Goal: Information Seeking & Learning: Learn about a topic

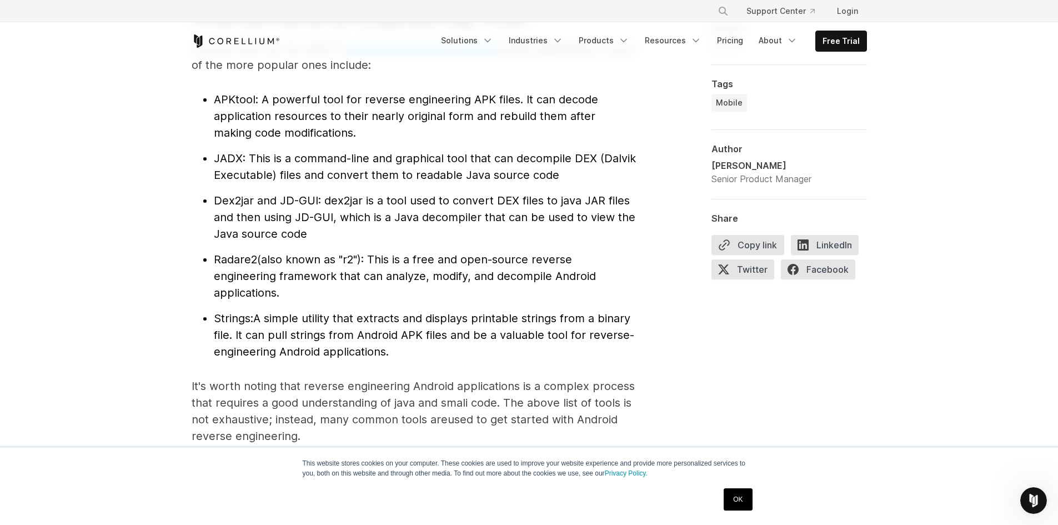
scroll to position [1222, 0]
click at [233, 98] on span "APKtool" at bounding box center [235, 98] width 42 height 13
click at [225, 199] on span "Dex2jar and JD-GUI" at bounding box center [266, 199] width 104 height 13
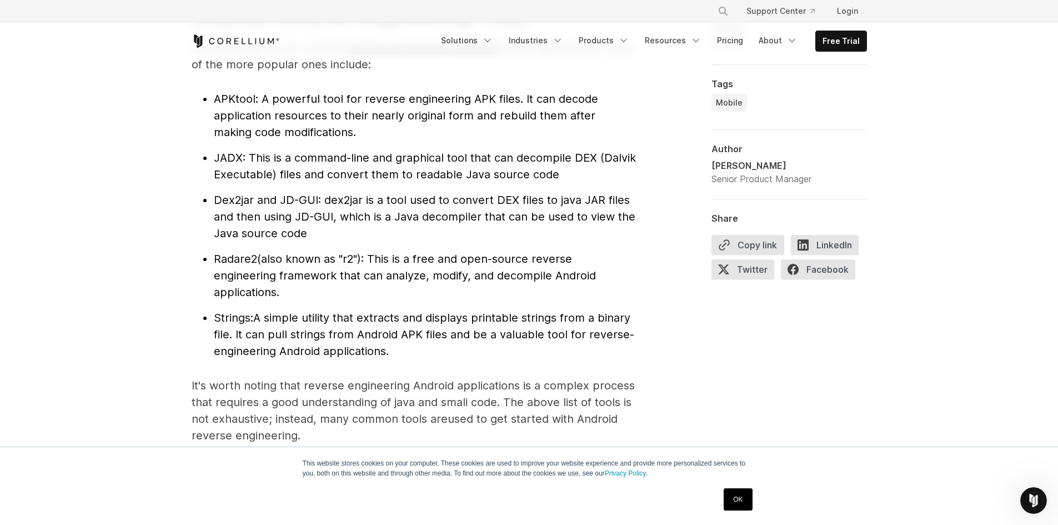
click at [282, 196] on span "Dex2jar and JD-GUI" at bounding box center [266, 199] width 104 height 13
drag, startPoint x: 282, startPoint y: 196, endPoint x: 320, endPoint y: 198, distance: 38.9
click at [320, 198] on li "Dex2jar and JD-GUI : dex2jar is a tool used to convert DEX files to java JAR fi…" at bounding box center [425, 217] width 422 height 50
click at [318, 198] on span ": dex2jar is a tool used to convert DEX files to java JAR files and then using …" at bounding box center [424, 216] width 421 height 47
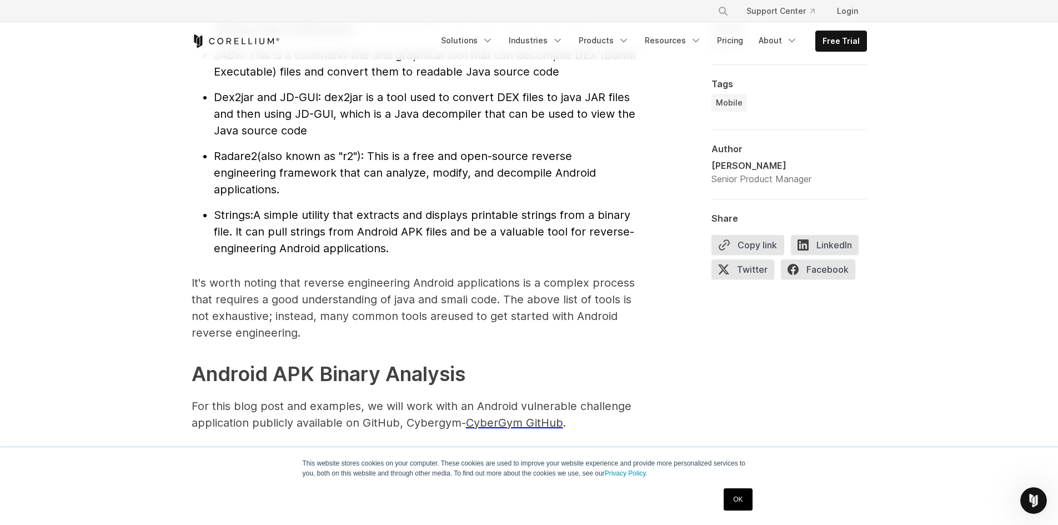
scroll to position [1333, 0]
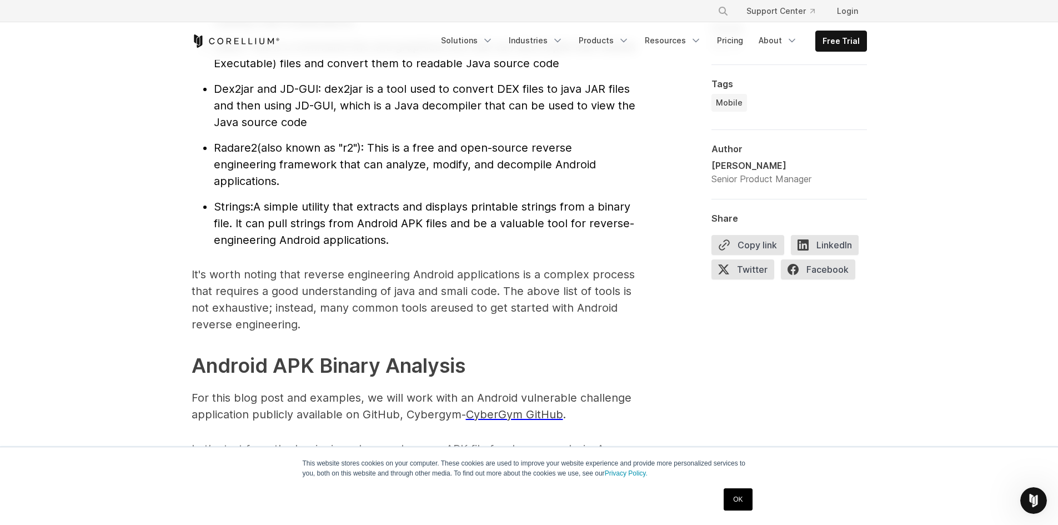
click at [234, 152] on span "Radare2" at bounding box center [235, 147] width 43 height 13
click at [254, 180] on span "(also known as "r2"): This is a free and open-source reverse engineering framew…" at bounding box center [405, 164] width 382 height 47
click at [248, 207] on span "Strings:" at bounding box center [233, 206] width 39 height 13
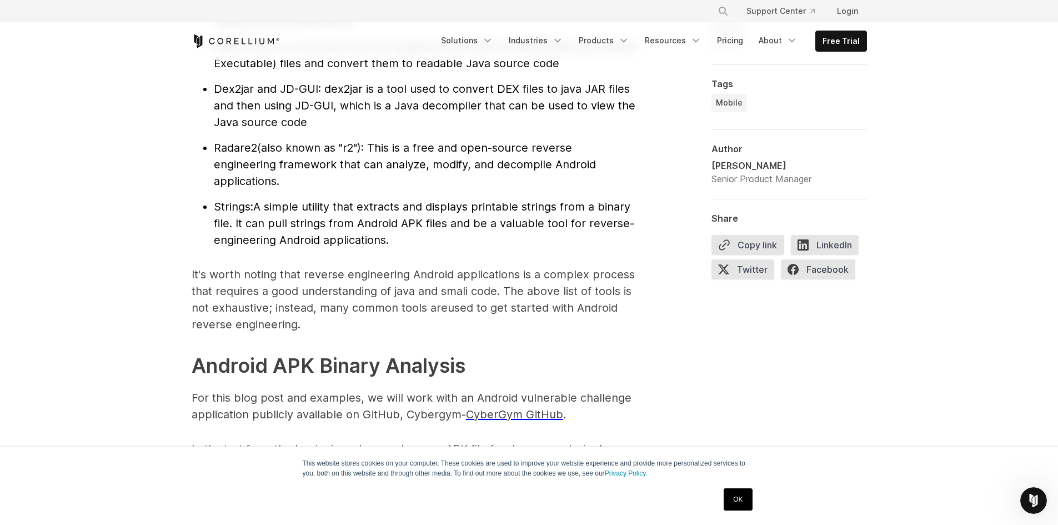
click at [248, 207] on span "Strings:" at bounding box center [233, 206] width 39 height 13
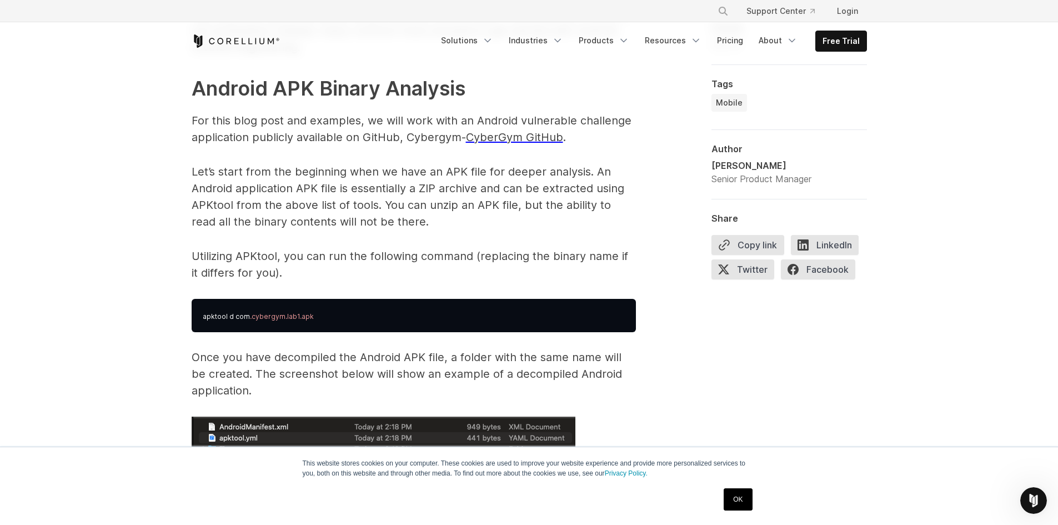
scroll to position [1610, 0]
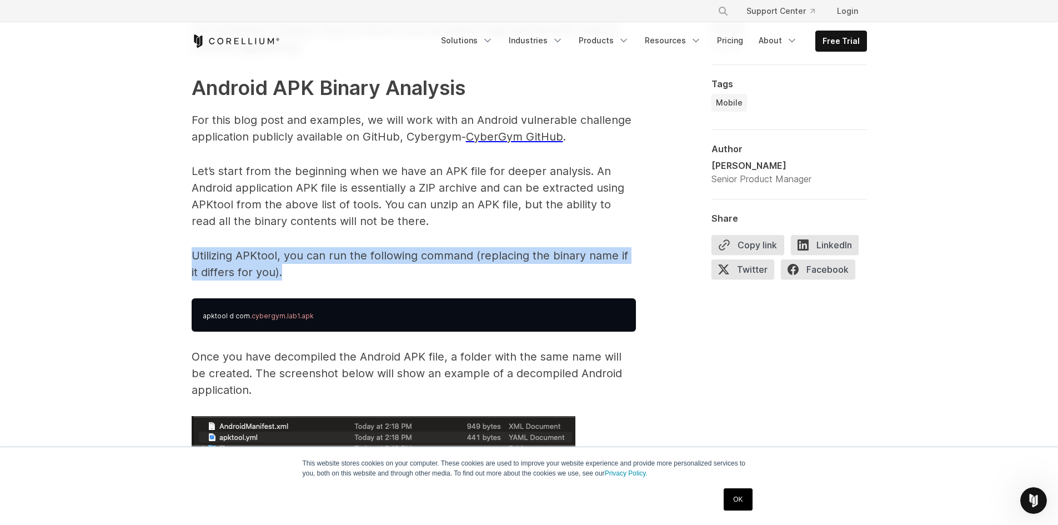
drag, startPoint x: 273, startPoint y: 276, endPoint x: 181, endPoint y: 259, distance: 93.1
click at [224, 259] on p "Utilizing APKtool, you can run the following command (replacing the binary name…" at bounding box center [414, 263] width 444 height 33
drag, startPoint x: 273, startPoint y: 275, endPoint x: 187, endPoint y: 256, distance: 88.2
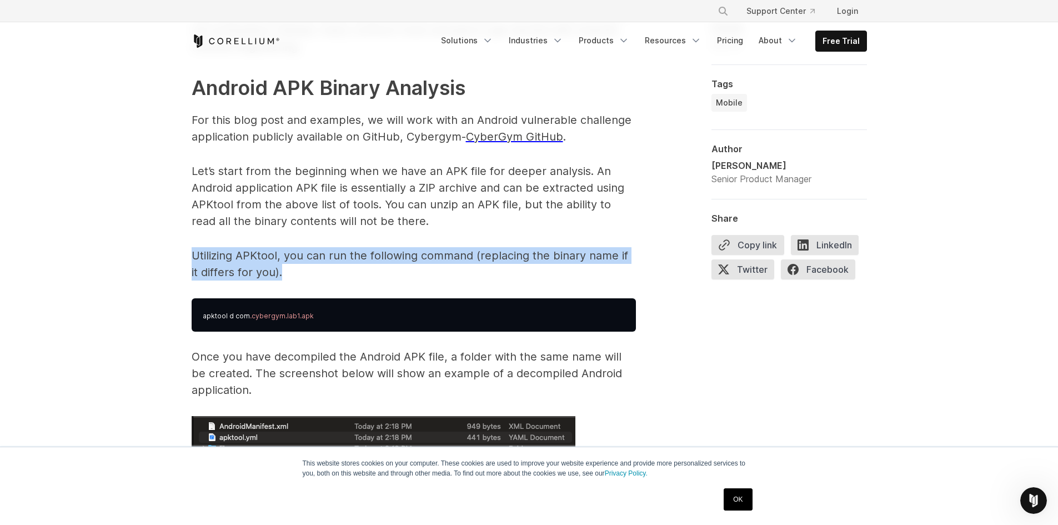
click at [281, 267] on p "Utilizing APKtool, you can run the following command (replacing the binary name…" at bounding box center [414, 263] width 444 height 33
drag, startPoint x: 280, startPoint y: 274, endPoint x: 185, endPoint y: 258, distance: 95.8
click at [275, 263] on p "Utilizing APKtool, you can run the following command (replacing the binary name…" at bounding box center [414, 263] width 444 height 33
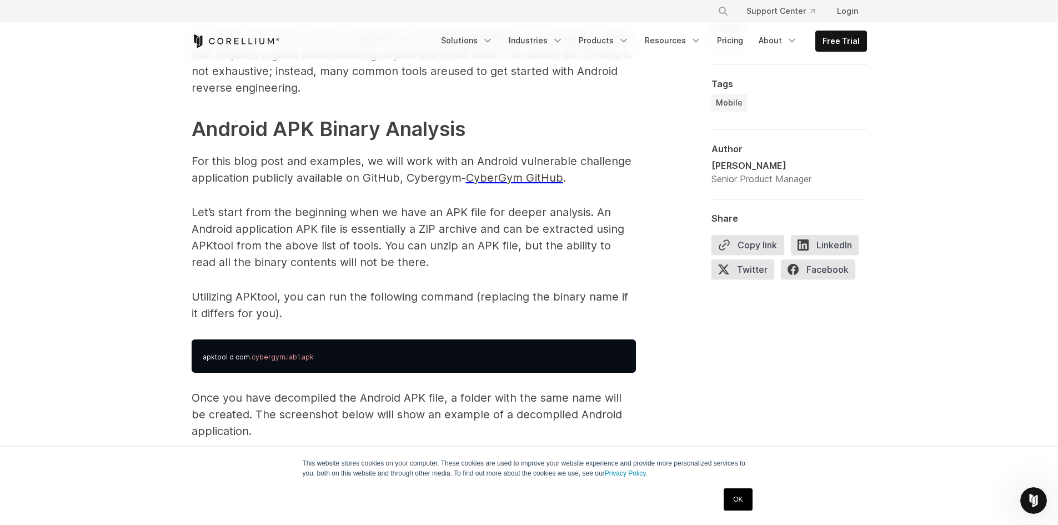
scroll to position [1555, 0]
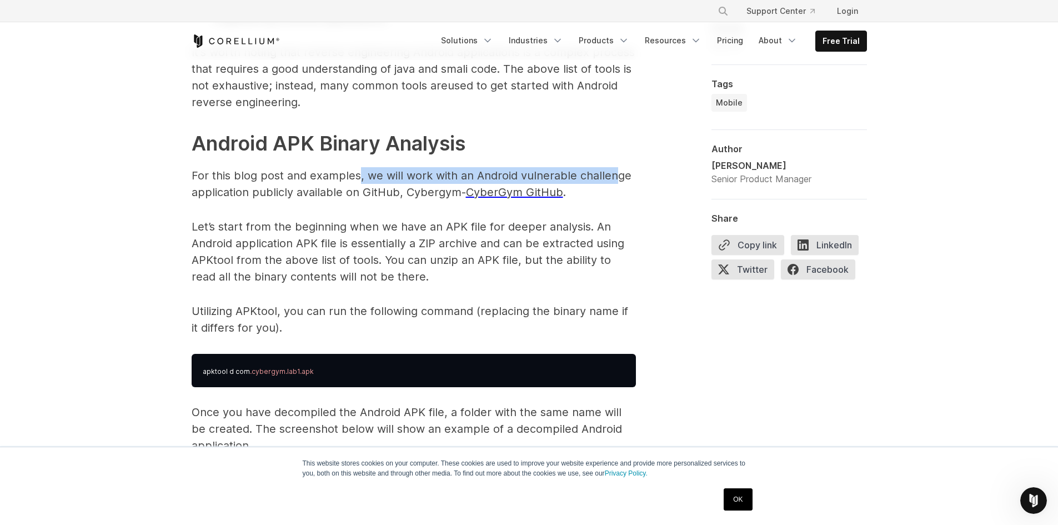
drag, startPoint x: 360, startPoint y: 173, endPoint x: 614, endPoint y: 182, distance: 253.9
click at [614, 182] on p "For this blog post and examples, we will work with an Android vulnerable challe…" at bounding box center [414, 183] width 444 height 33
click at [597, 193] on p "For this blog post and examples, we will work with an Android vulnerable challe…" at bounding box center [414, 183] width 444 height 33
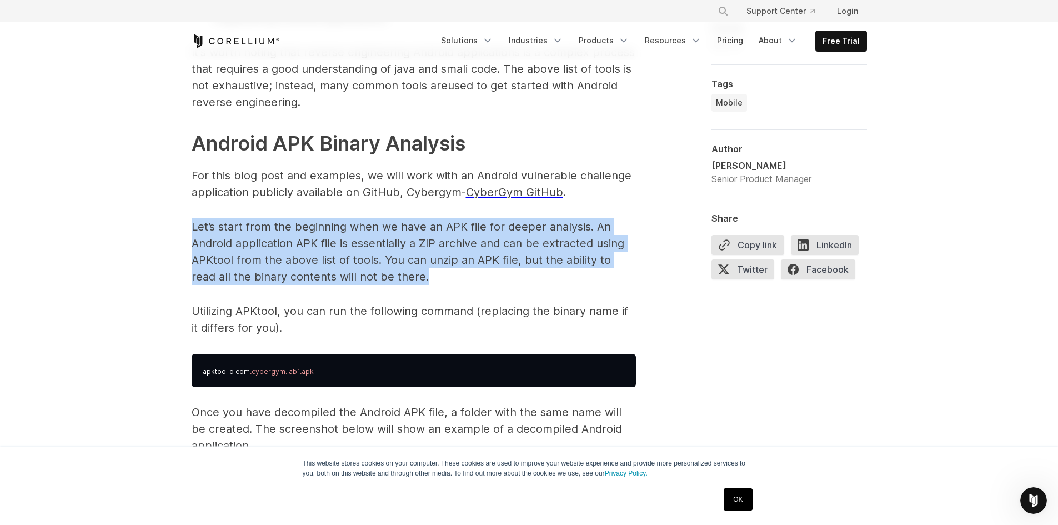
drag, startPoint x: 187, startPoint y: 220, endPoint x: 422, endPoint y: 271, distance: 240.4
click at [422, 271] on p "Let’s start from the beginning when we have an APK file for deeper analysis. An…" at bounding box center [414, 251] width 444 height 67
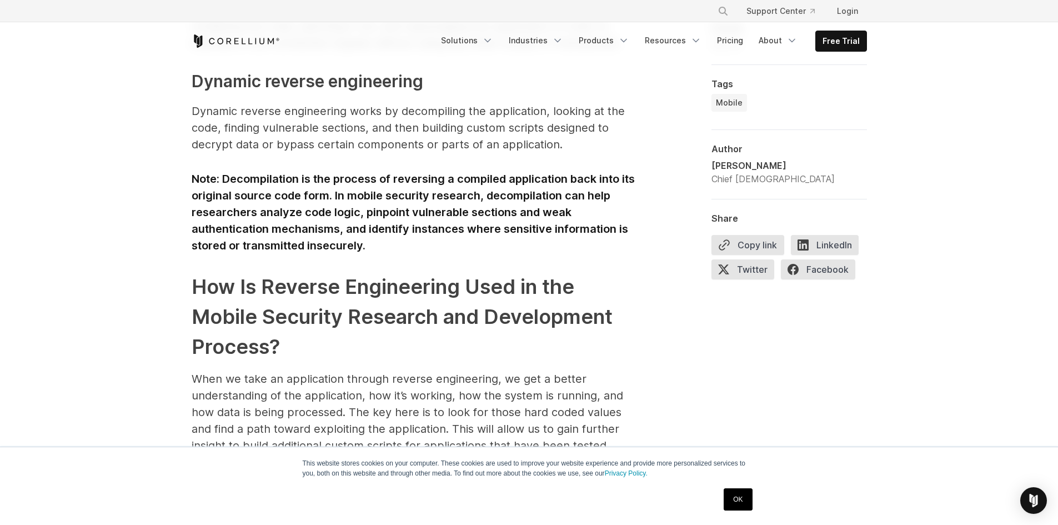
scroll to position [1333, 0]
